Goal: Navigation & Orientation: Go to known website

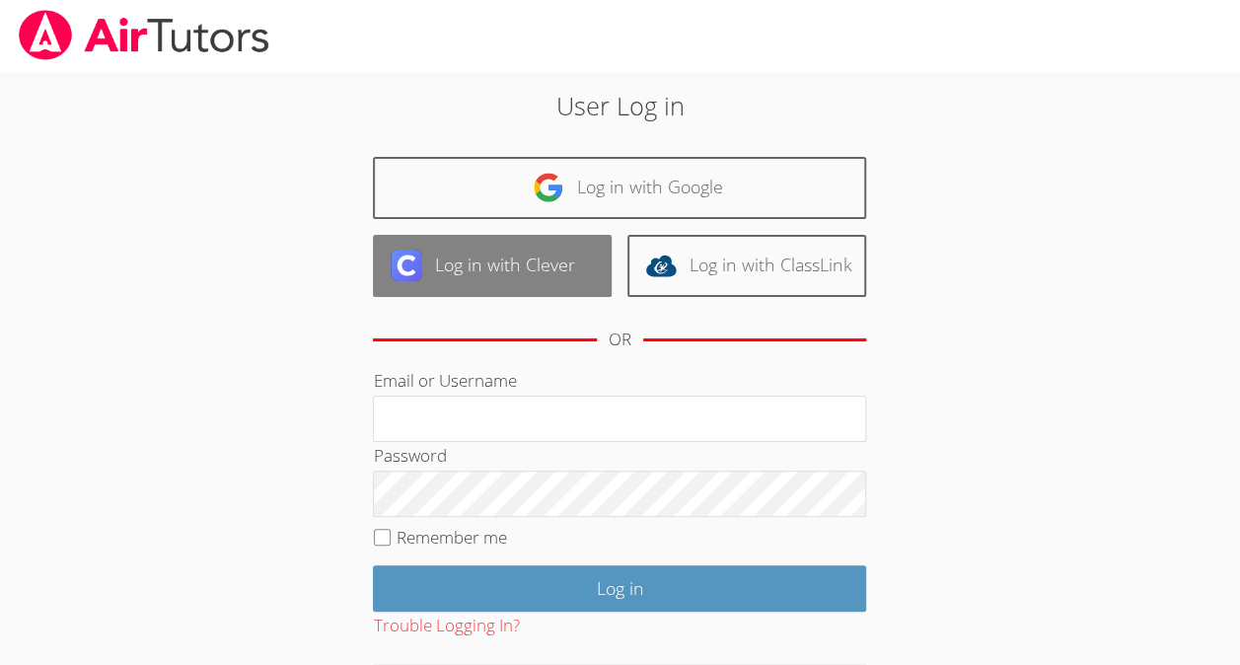
click at [477, 272] on link "Log in with Clever" at bounding box center [492, 266] width 239 height 62
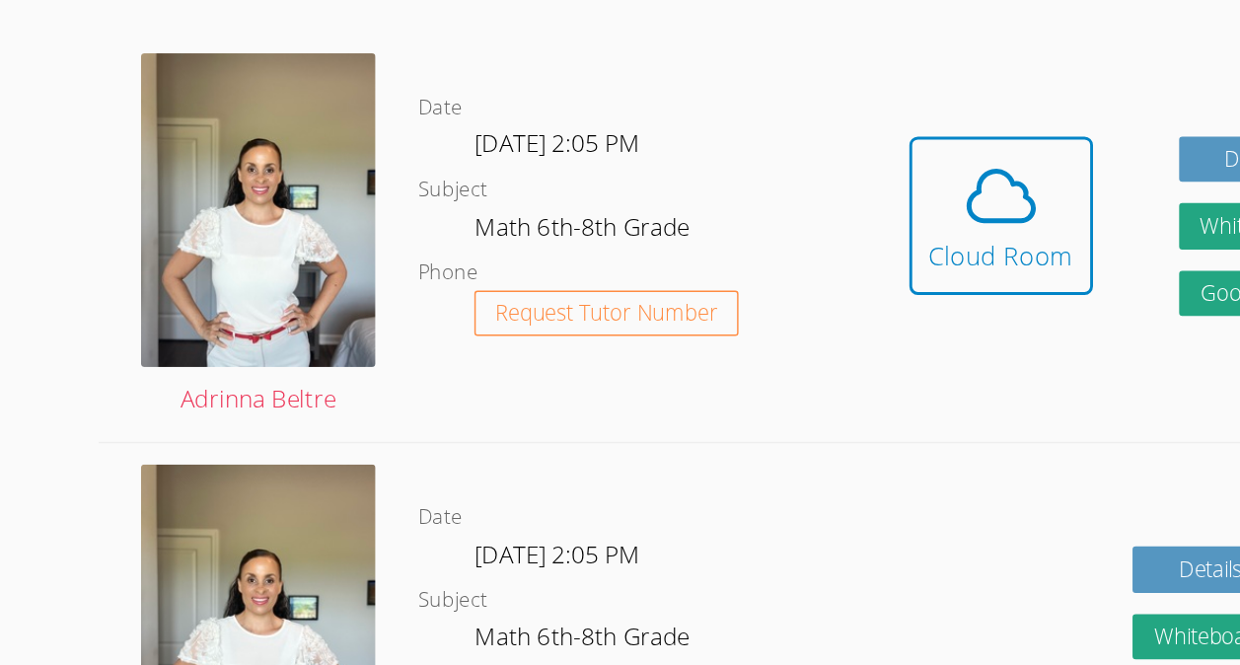
scroll to position [491, 0]
